Goal: Task Accomplishment & Management: Use online tool/utility

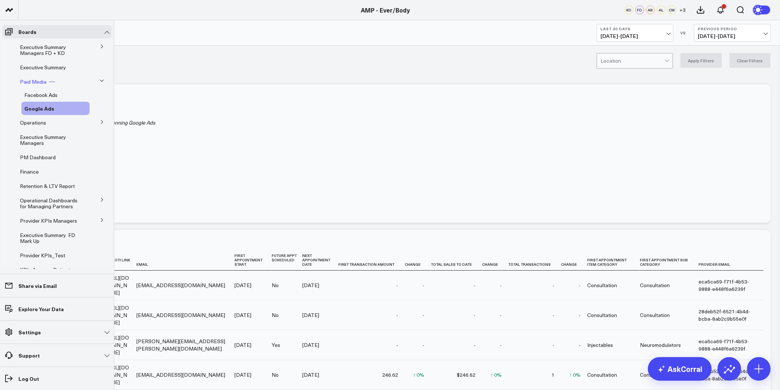
click at [36, 83] on span "Paid Media" at bounding box center [33, 81] width 27 height 7
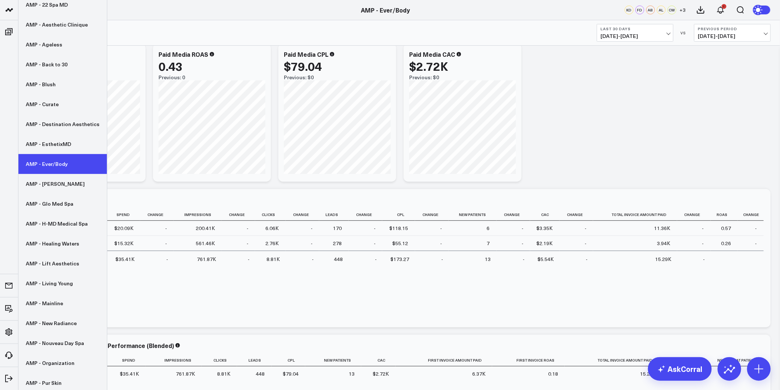
scroll to position [105, 0]
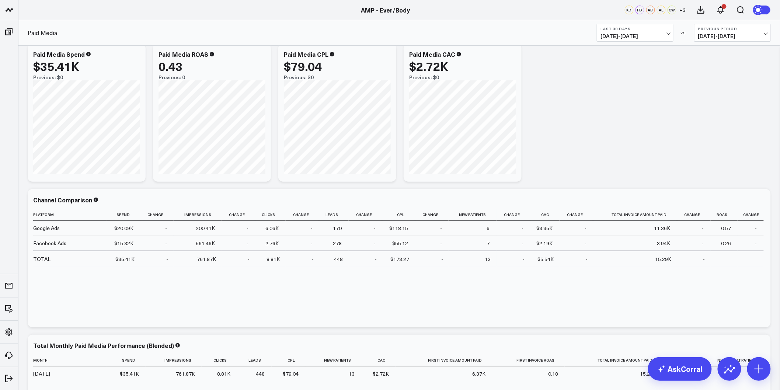
click at [647, 28] on b "Last 30 Days" at bounding box center [634, 29] width 69 height 4
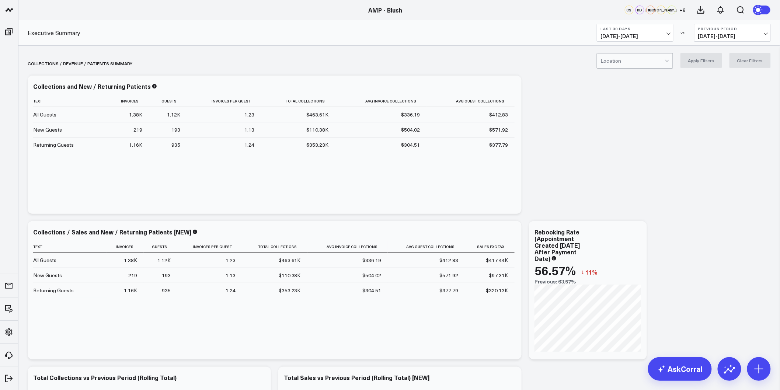
click at [666, 35] on span "08/31/25 - 09/29/25" at bounding box center [634, 36] width 69 height 6
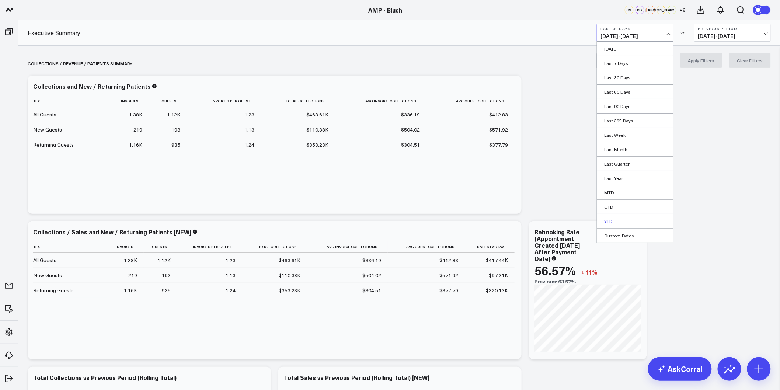
click at [620, 220] on link "YTD" at bounding box center [635, 221] width 76 height 14
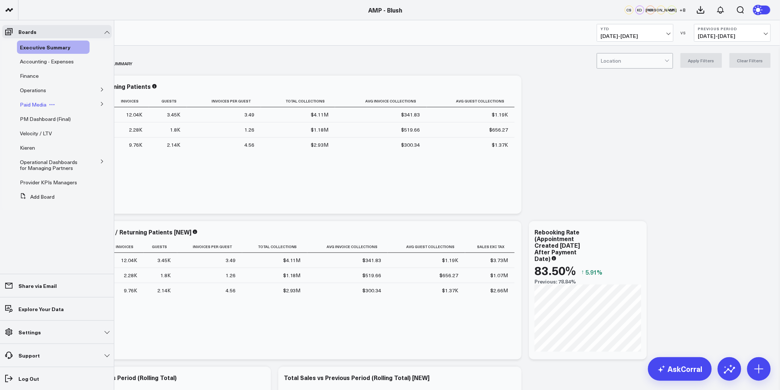
click at [39, 104] on span "Paid Media" at bounding box center [33, 104] width 27 height 7
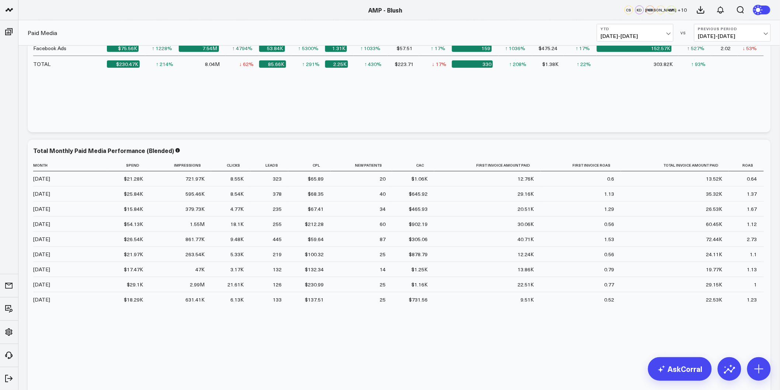
scroll to position [235, 0]
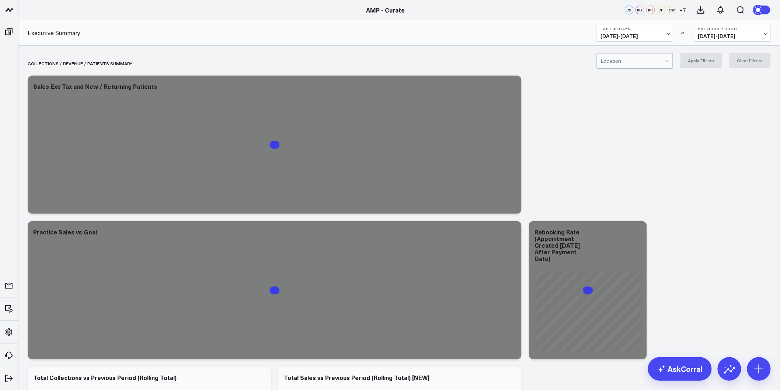
click at [635, 28] on b "Last 30 Days" at bounding box center [634, 29] width 69 height 4
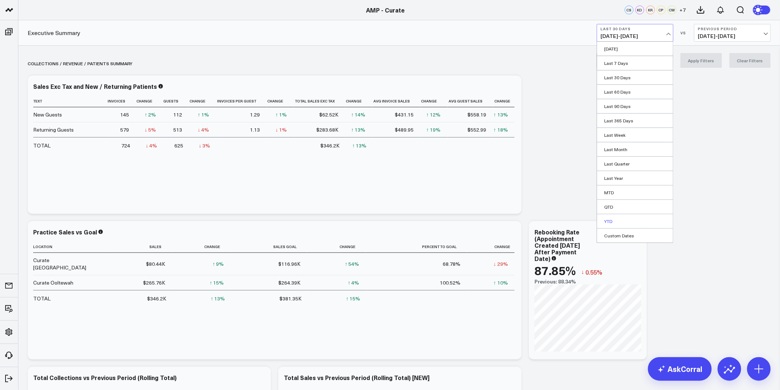
click at [614, 217] on link "YTD" at bounding box center [635, 221] width 76 height 14
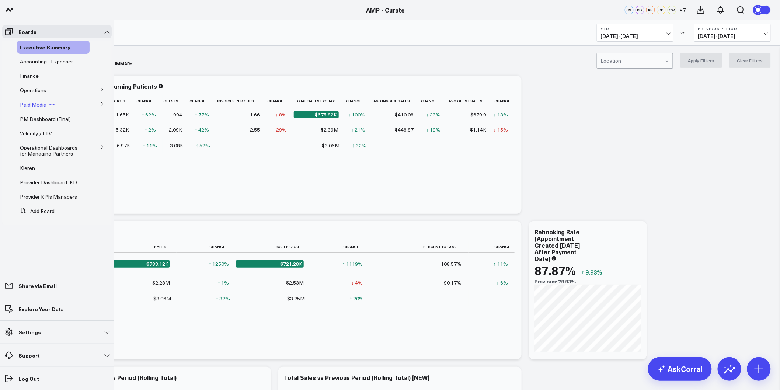
click at [38, 107] on span "Paid Media" at bounding box center [33, 104] width 27 height 7
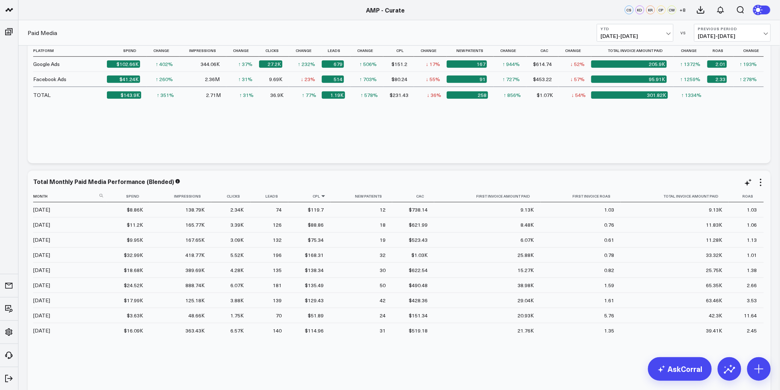
scroll to position [194, 0]
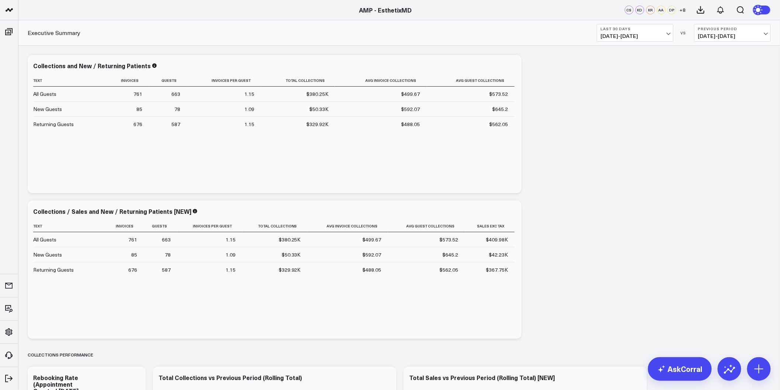
click at [612, 32] on button "Last 30 Days [DATE] - [DATE]" at bounding box center [634, 33] width 77 height 18
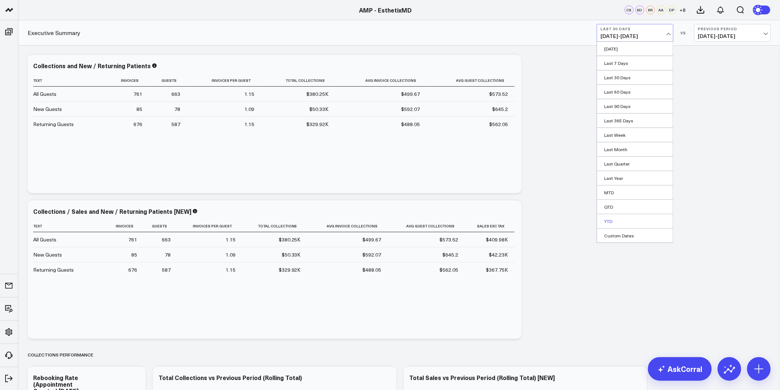
click at [612, 218] on link "YTD" at bounding box center [635, 221] width 76 height 14
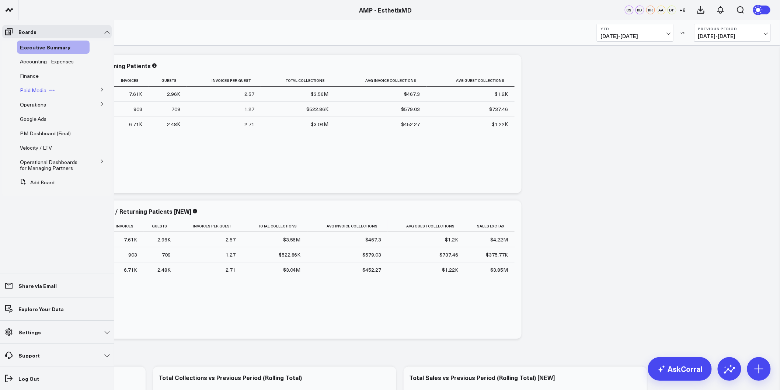
click at [31, 91] on span "Paid Media" at bounding box center [33, 90] width 27 height 7
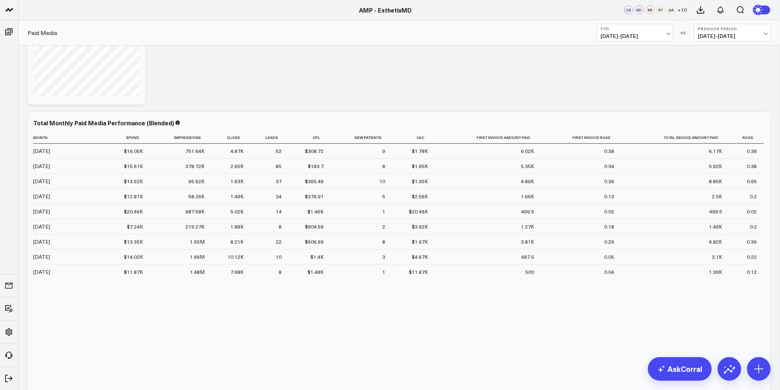
scroll to position [245, 0]
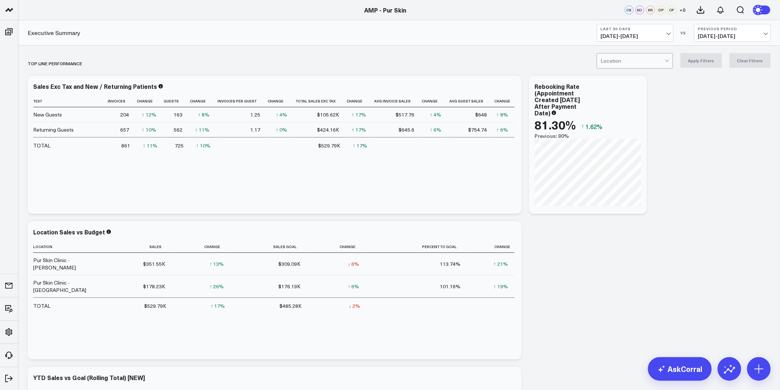
click at [655, 38] on span "08/31/25 - 09/29/25" at bounding box center [634, 36] width 69 height 6
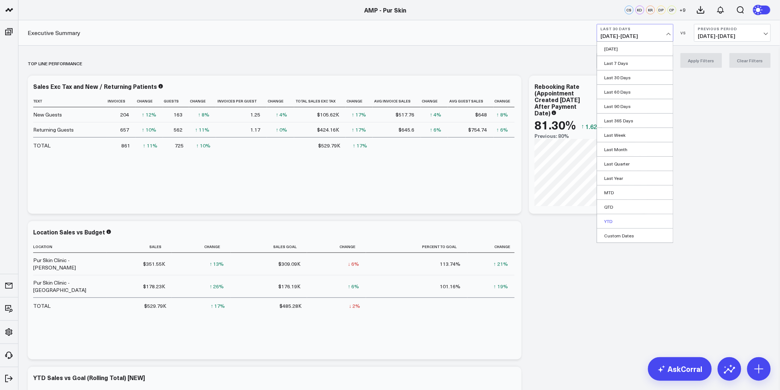
click at [605, 219] on link "YTD" at bounding box center [635, 221] width 76 height 14
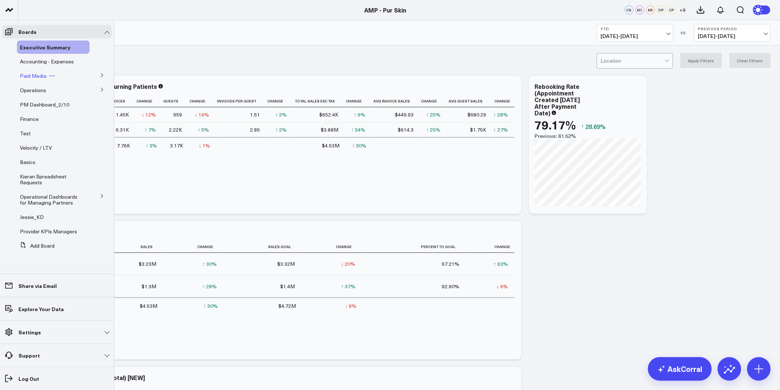
click at [32, 76] on span "Paid Media" at bounding box center [33, 75] width 27 height 7
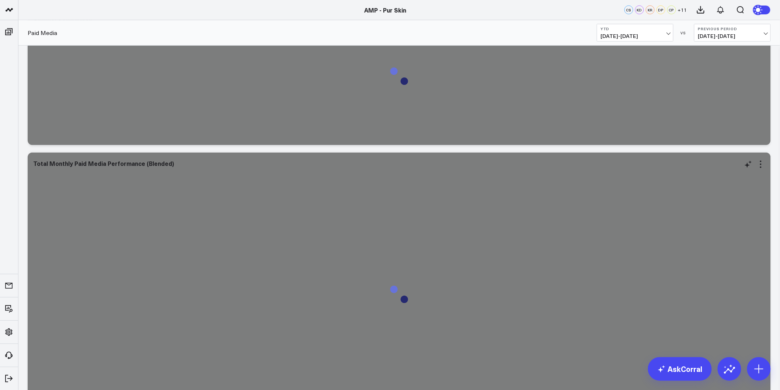
scroll to position [450, 0]
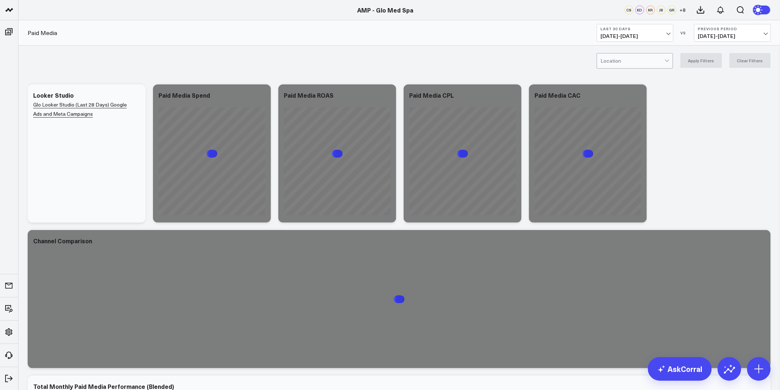
click at [658, 29] on b "Last 30 Days" at bounding box center [634, 29] width 69 height 4
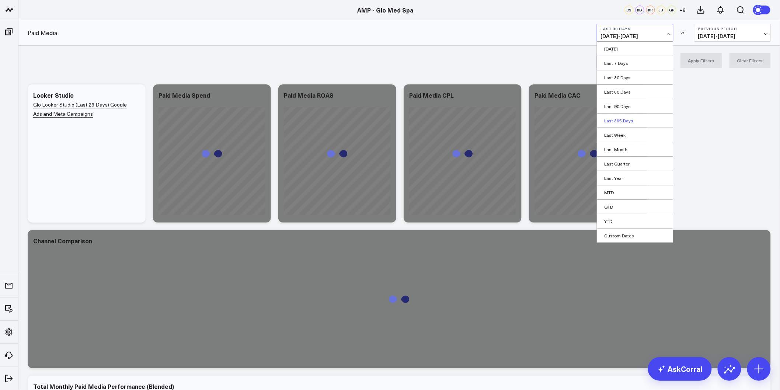
click at [626, 122] on link "Last 365 Days" at bounding box center [635, 120] width 76 height 14
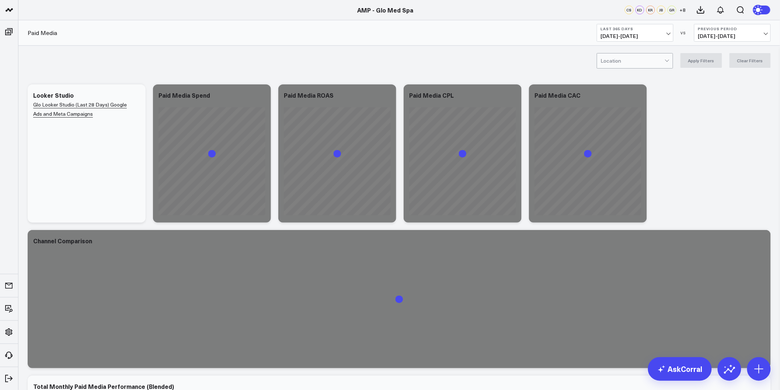
click at [647, 30] on b "Last 365 Days" at bounding box center [634, 29] width 69 height 4
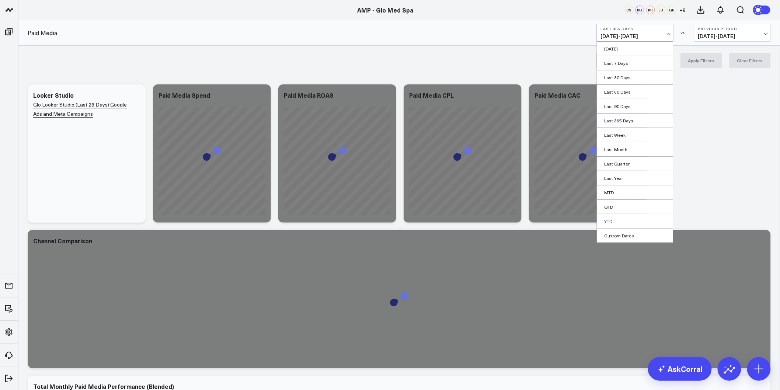
click at [614, 218] on link "YTD" at bounding box center [635, 221] width 76 height 14
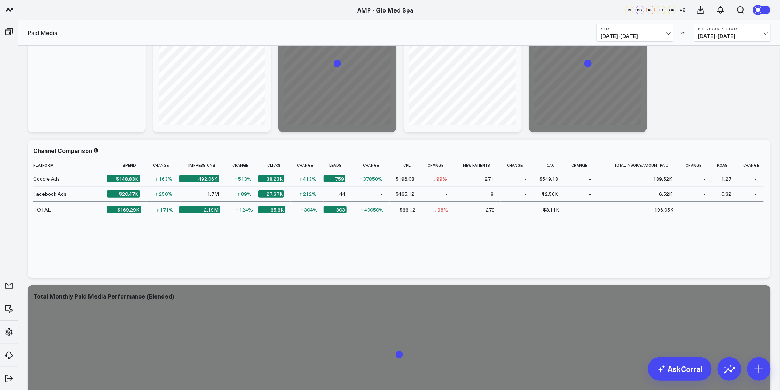
scroll to position [171, 0]
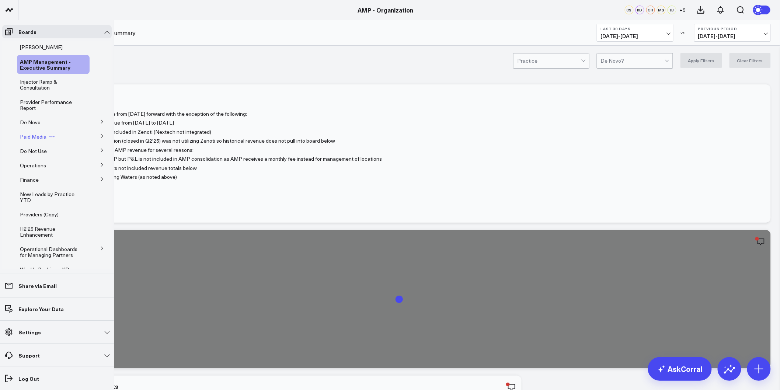
click at [35, 135] on span "Paid Media" at bounding box center [33, 136] width 27 height 7
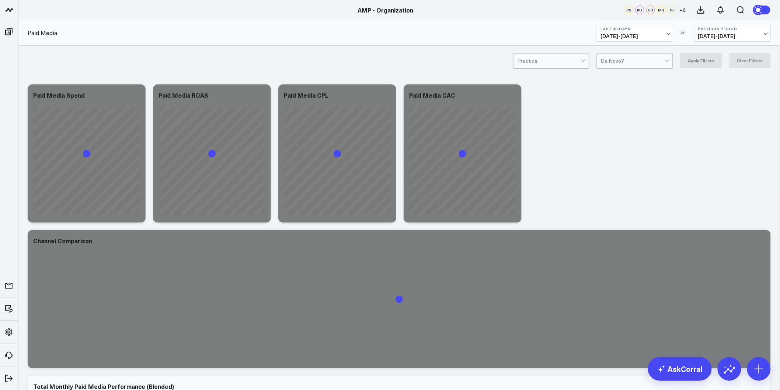
click at [640, 34] on span "[DATE] - [DATE]" at bounding box center [634, 36] width 69 height 6
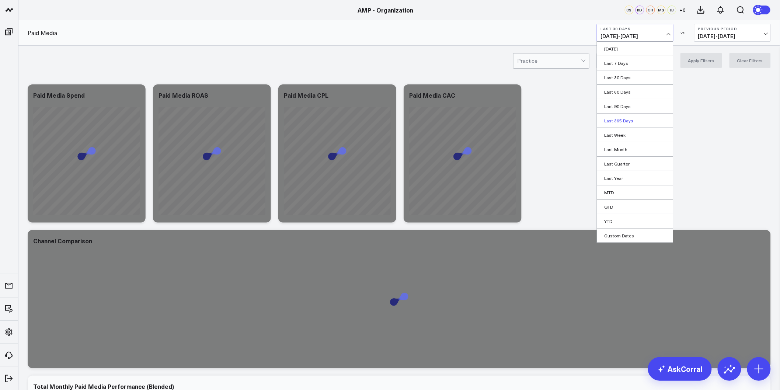
click at [634, 124] on link "Last 365 Days" at bounding box center [635, 120] width 76 height 14
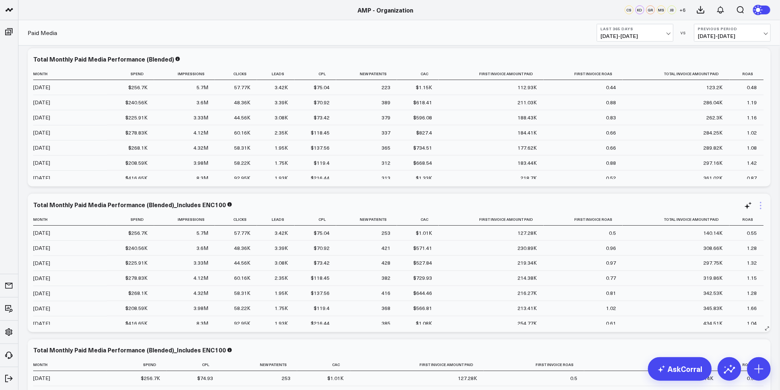
click at [763, 203] on icon at bounding box center [760, 205] width 9 height 9
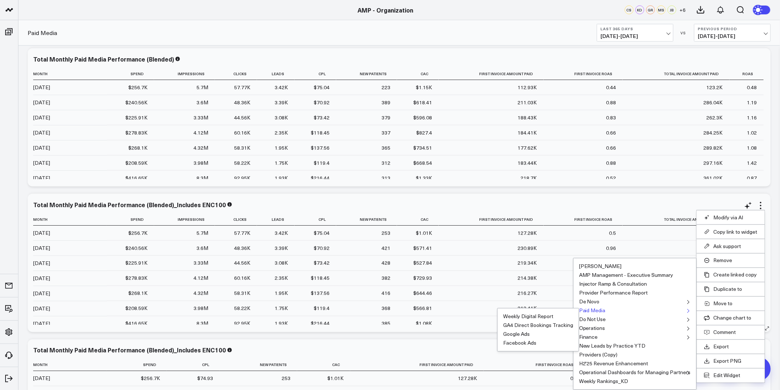
click at [594, 310] on button "Paid Media" at bounding box center [592, 310] width 27 height 5
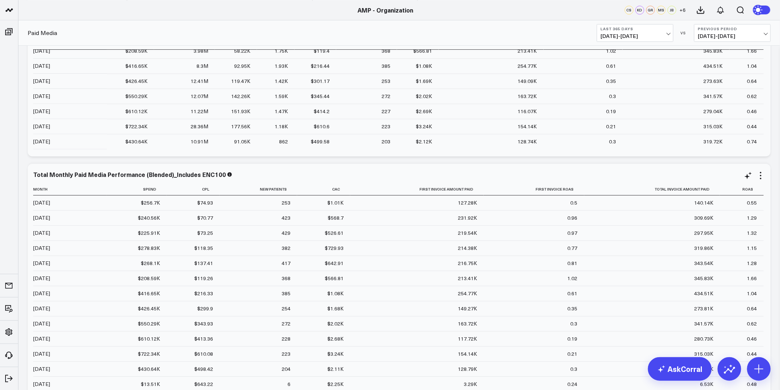
scroll to position [655, 0]
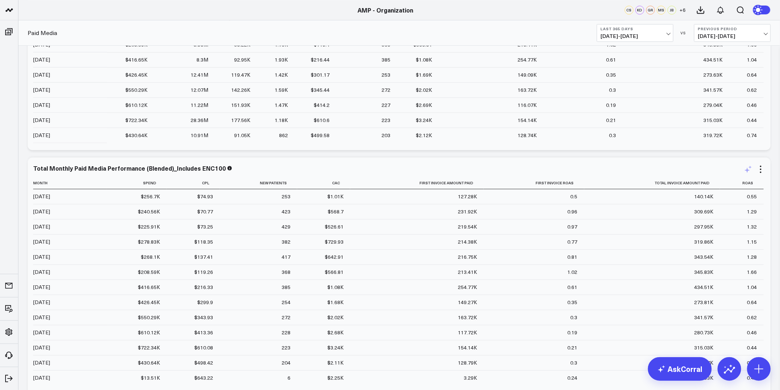
click at [744, 168] on icon at bounding box center [747, 169] width 9 height 9
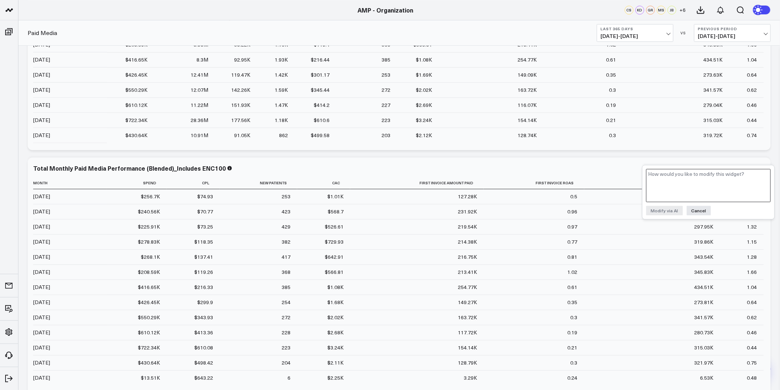
click at [717, 181] on textarea at bounding box center [708, 185] width 125 height 33
type textarea "Remove all data for Practice "Ever/Body""
click at [665, 207] on button "Modify via AI" at bounding box center [664, 211] width 37 height 10
